Goal: Information Seeking & Learning: Learn about a topic

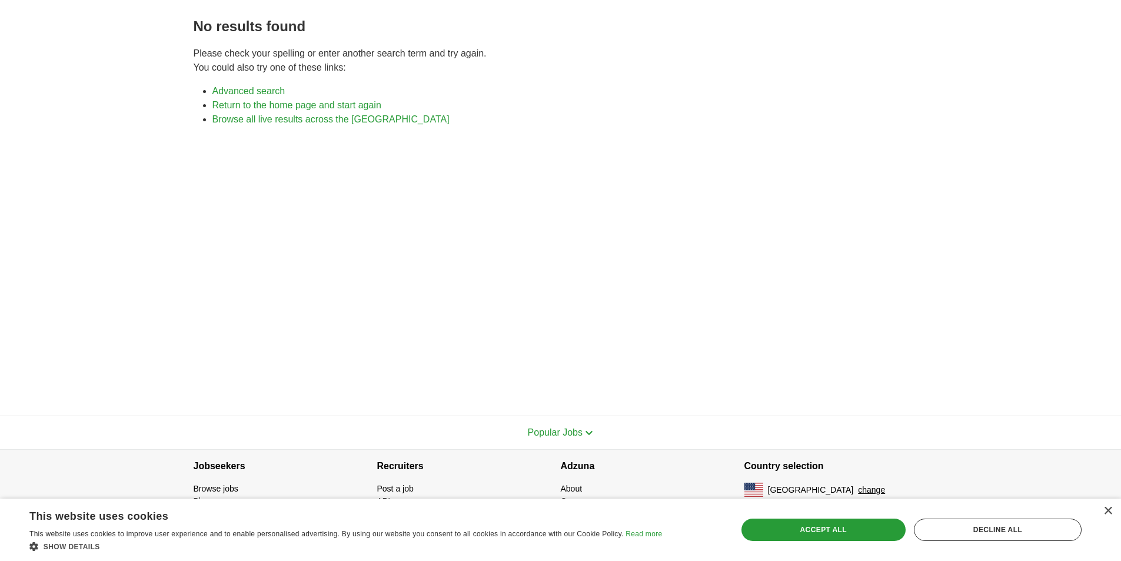
scroll to position [94, 0]
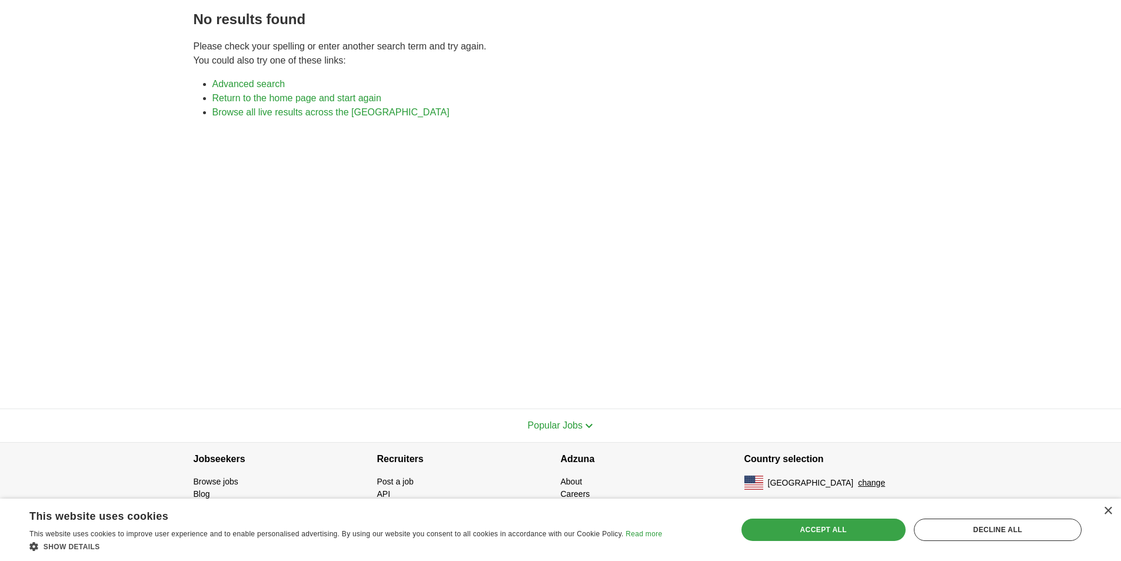
click at [822, 528] on div "Accept all" at bounding box center [824, 530] width 164 height 22
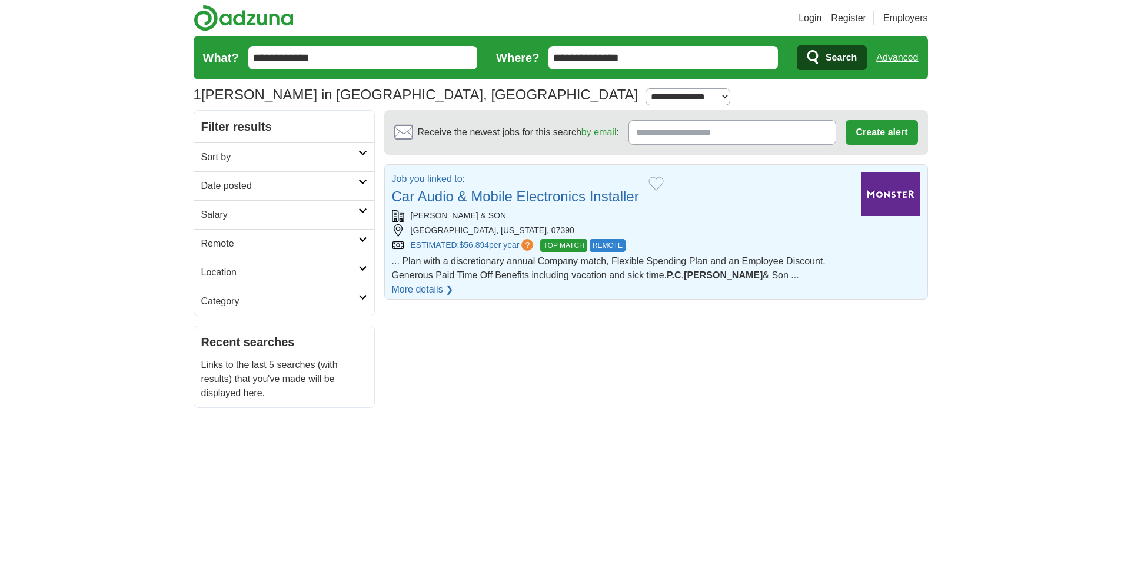
click at [576, 245] on span "TOP MATCH" at bounding box center [563, 245] width 46 height 13
